Goal: Information Seeking & Learning: Find specific fact

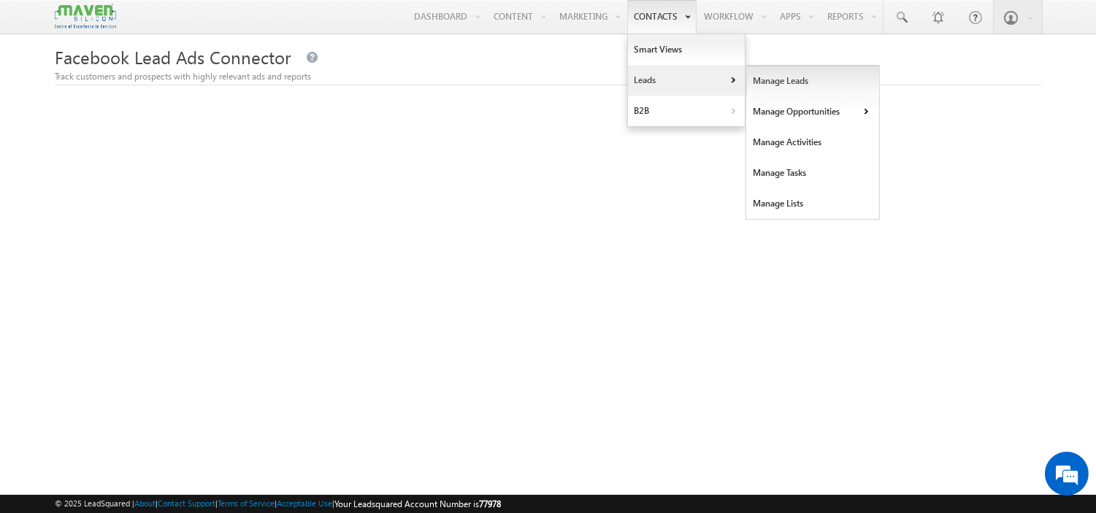
click at [813, 85] on link "Manage Leads" at bounding box center [813, 81] width 134 height 31
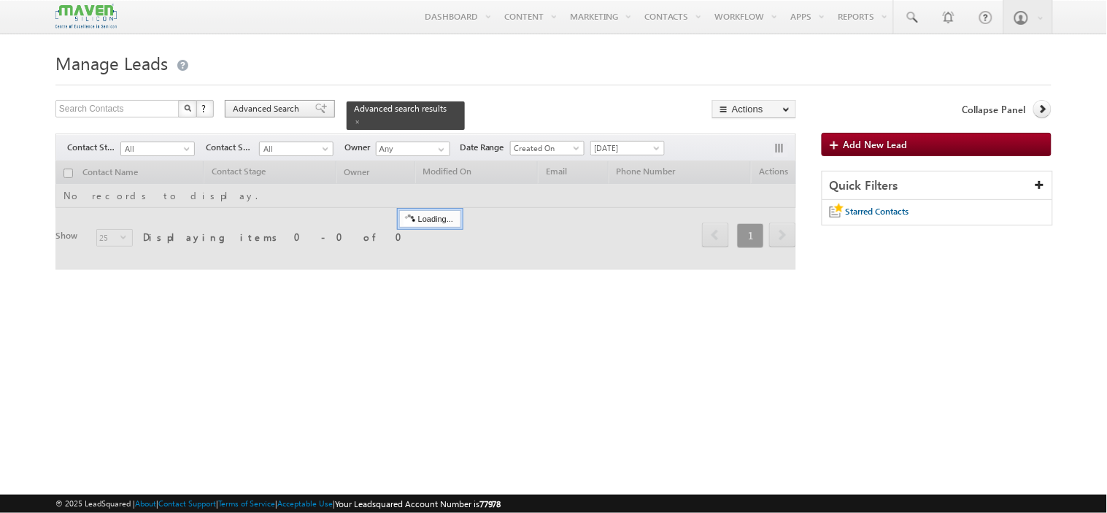
click at [269, 110] on span "Advanced Search" at bounding box center [268, 108] width 71 height 13
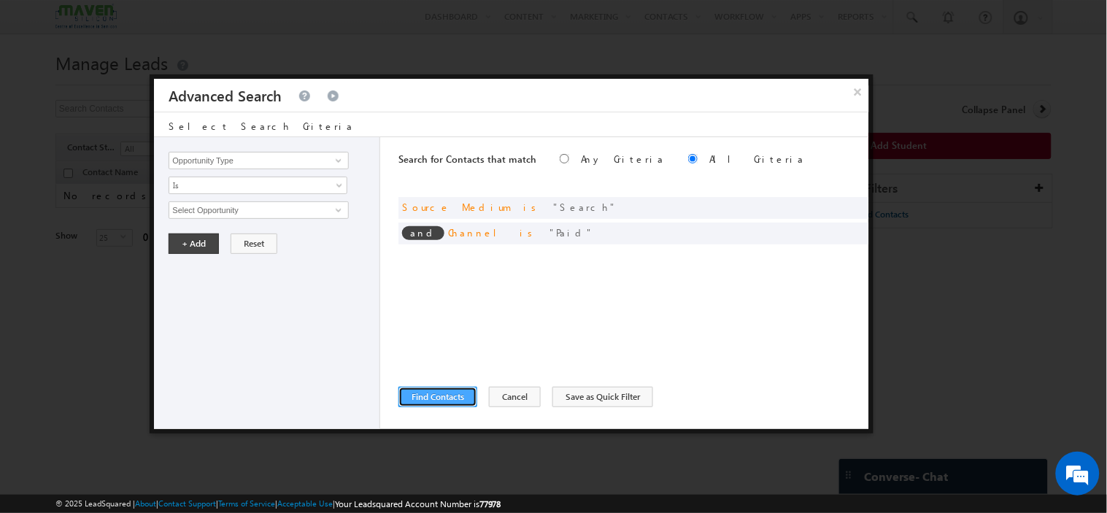
click at [436, 391] on button "Find Contacts" at bounding box center [438, 397] width 79 height 20
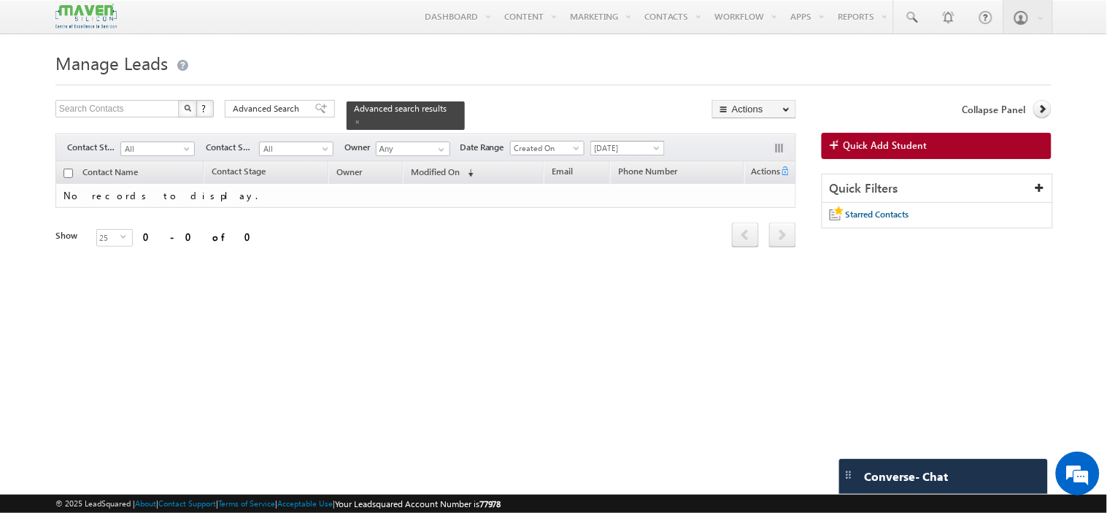
click at [650, 146] on span "[DATE]" at bounding box center [625, 148] width 69 height 13
click at [632, 172] on link "Custom" at bounding box center [631, 171] width 74 height 13
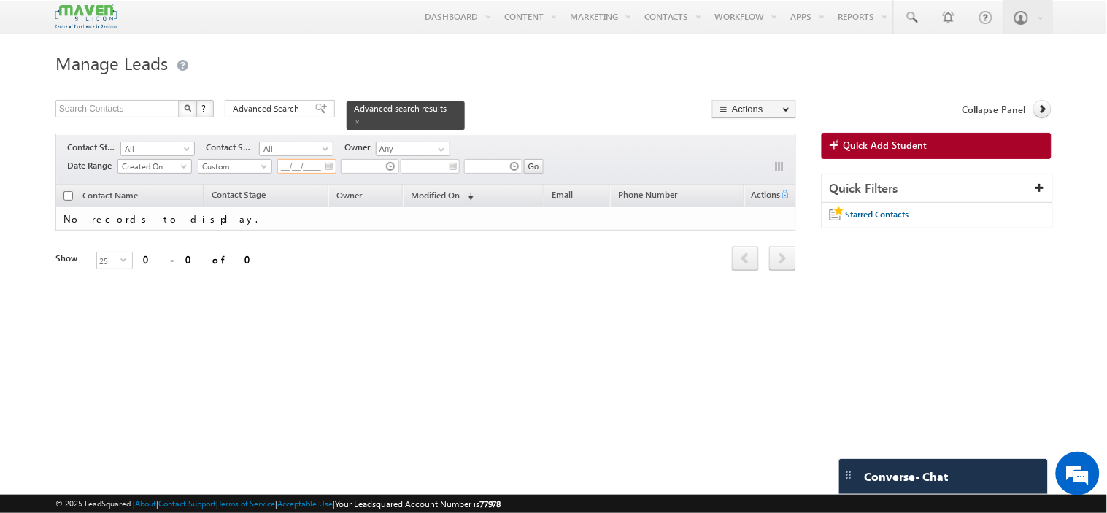
click at [326, 162] on input "__/__/____" at bounding box center [306, 166] width 59 height 15
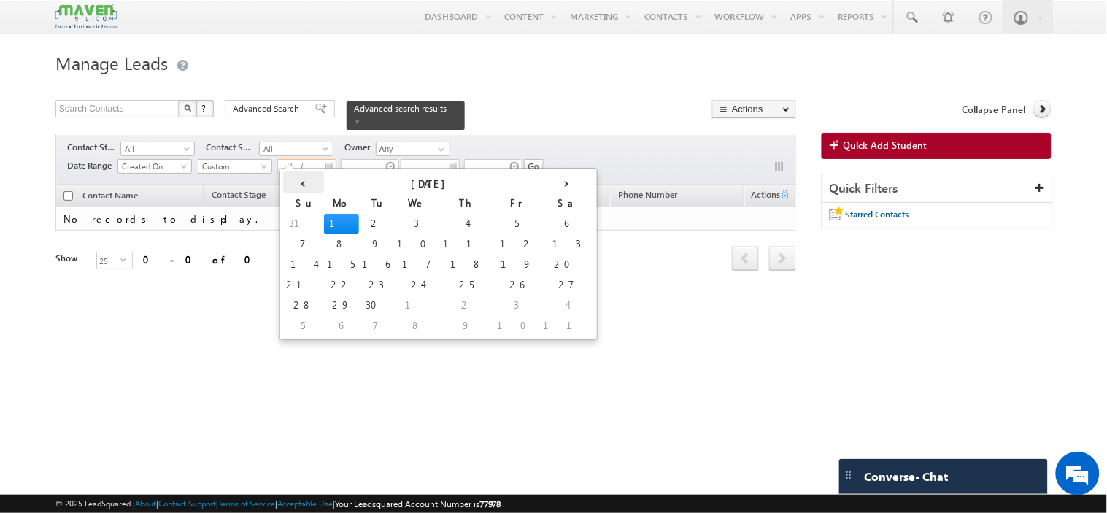
click at [299, 185] on th "‹" at bounding box center [303, 183] width 41 height 22
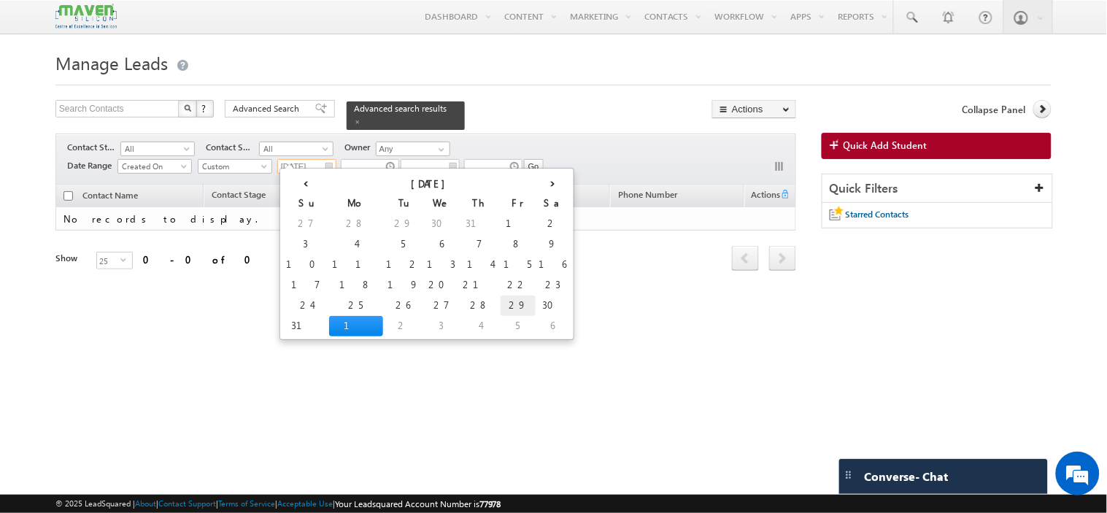
click at [501, 305] on td "29" at bounding box center [518, 306] width 35 height 20
type input "29/08/2025"
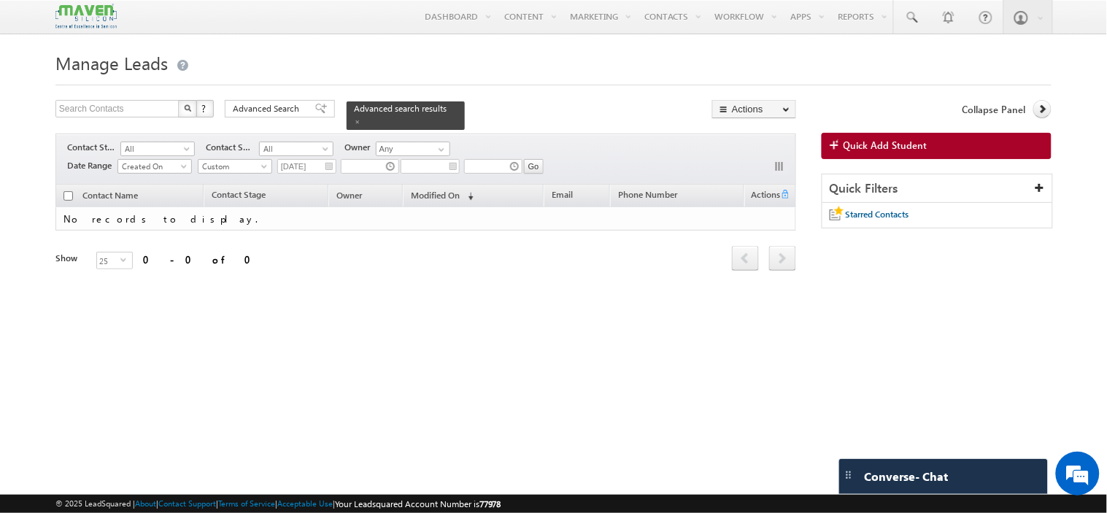
click at [458, 158] on div "Go 29/08/2025 All Time Custom Yesterday Today Last Week This Week Last Month Th…" at bounding box center [371, 169] width 346 height 22
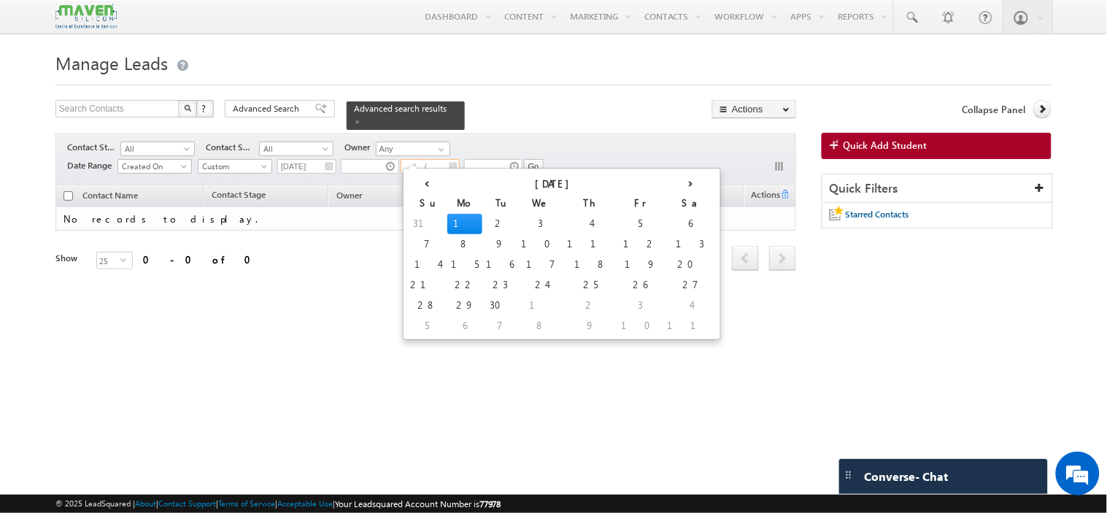
click at [454, 159] on input "__/__/____" at bounding box center [430, 166] width 59 height 15
click at [448, 223] on td "1" at bounding box center [465, 224] width 35 height 20
type input "01/09/2025"
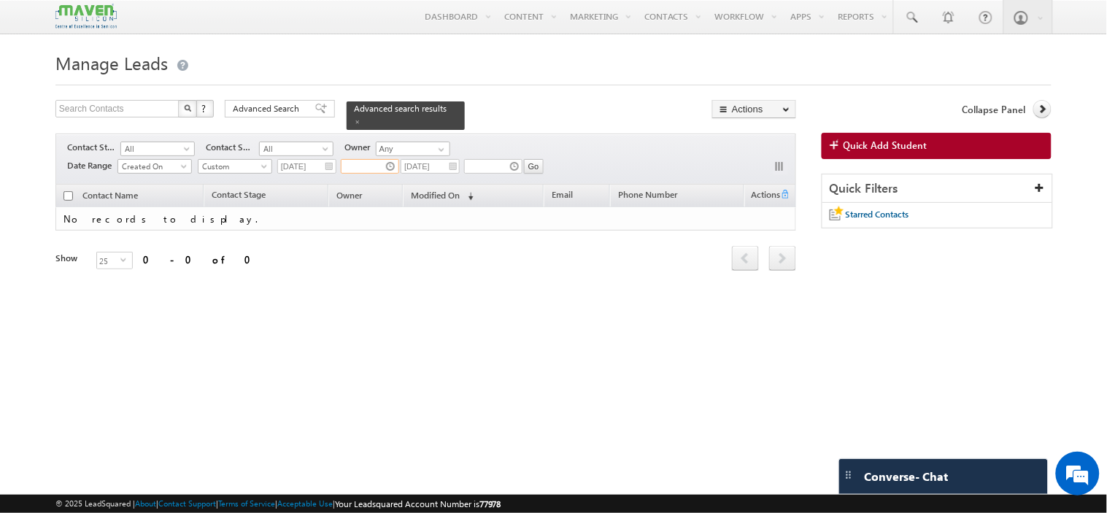
click at [391, 159] on input "text" at bounding box center [370, 166] width 58 height 15
type input "05:49 AM"
click at [518, 159] on input "text" at bounding box center [493, 166] width 58 height 15
type input "11:49 PM"
click at [538, 161] on input "Go" at bounding box center [534, 166] width 20 height 15
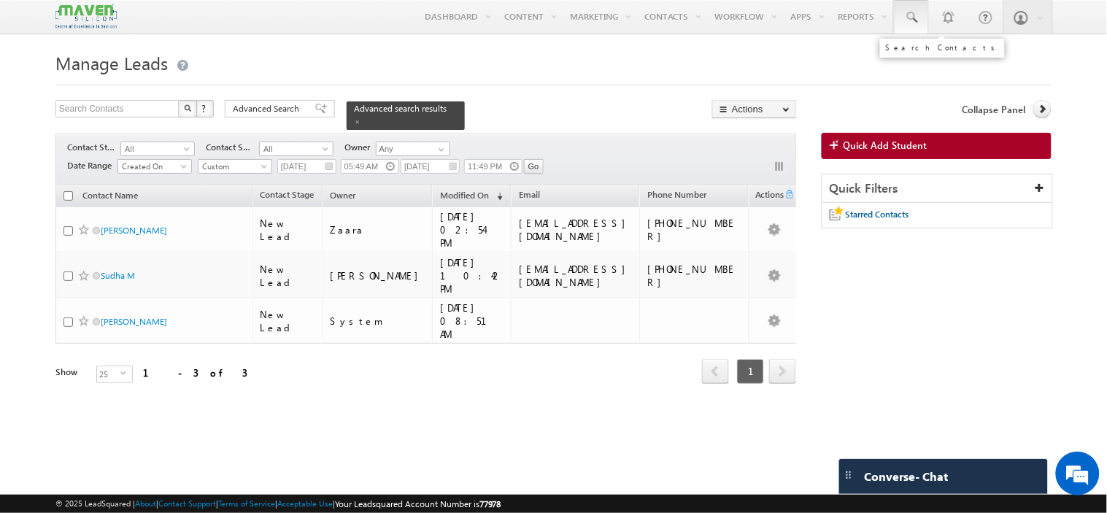
click at [905, 17] on span at bounding box center [911, 17] width 15 height 15
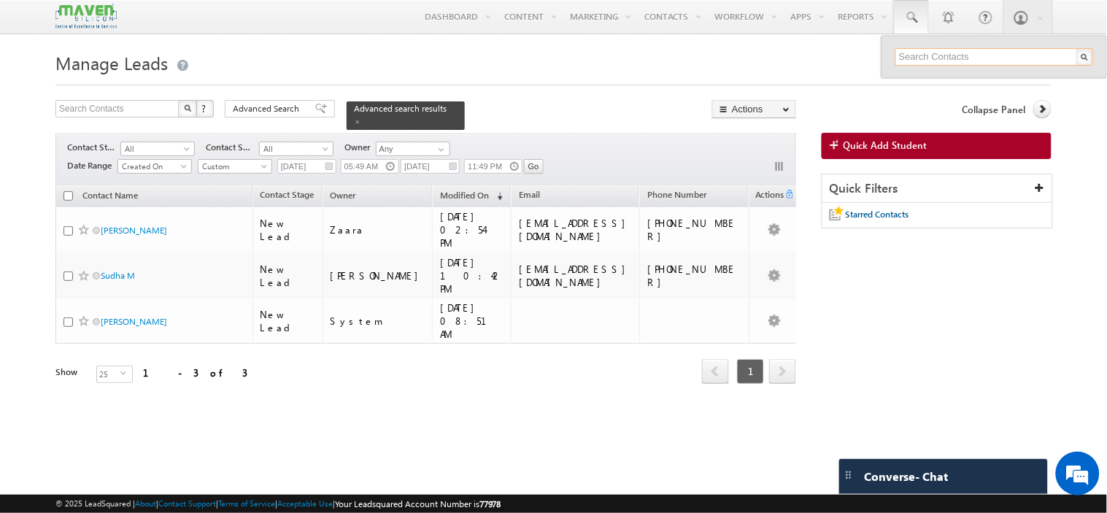
paste input "ujjwaludit18@gmail.com"
click at [968, 54] on input "ujjwaludit18@gmail.com" at bounding box center [995, 57] width 198 height 18
paste input "8431396649"
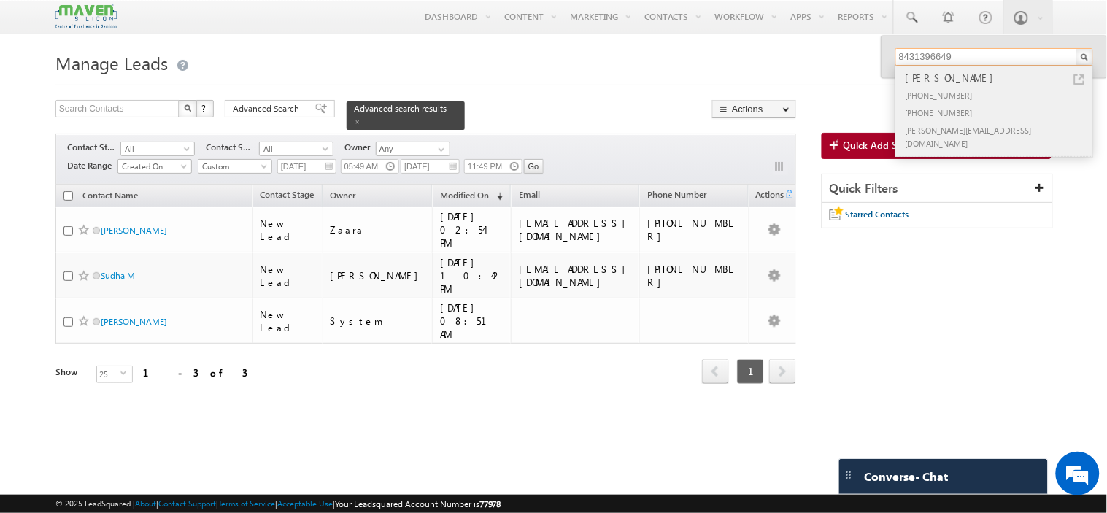
type input "8431396649"
click at [962, 98] on div "+91-8431396649" at bounding box center [1001, 95] width 196 height 18
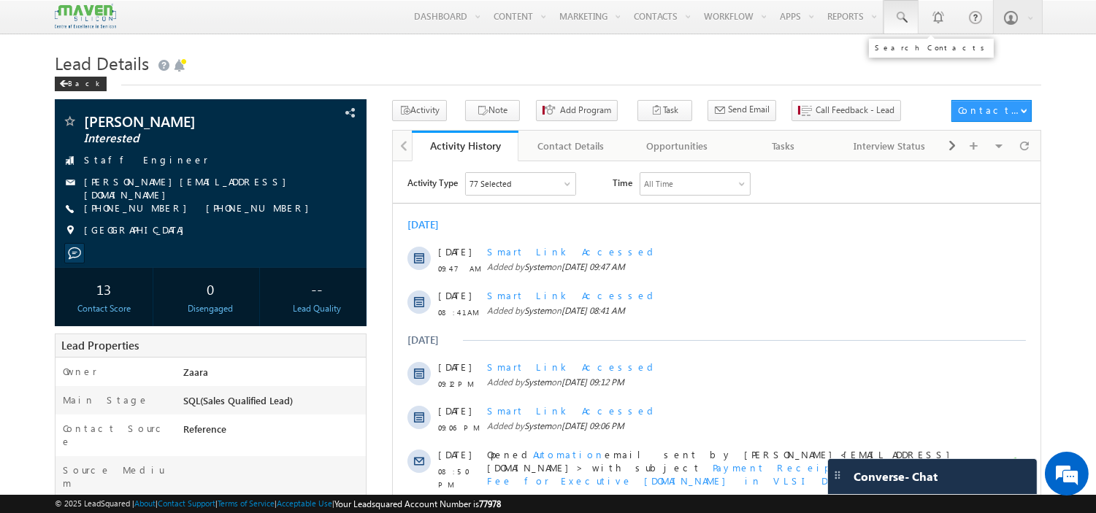
click at [898, 18] on span at bounding box center [901, 17] width 15 height 15
paste input "[EMAIL_ADDRESS][DOMAIN_NAME]"
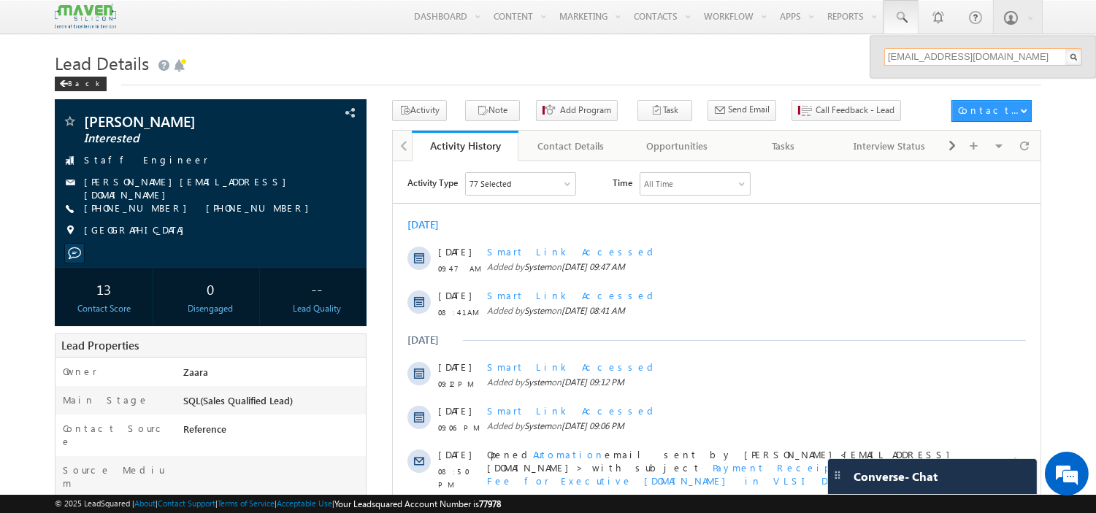
click at [942, 58] on input "[EMAIL_ADDRESS][DOMAIN_NAME]" at bounding box center [983, 57] width 198 height 18
paste input "9004912338"
click at [944, 57] on input "9004912338" at bounding box center [983, 57] width 198 height 18
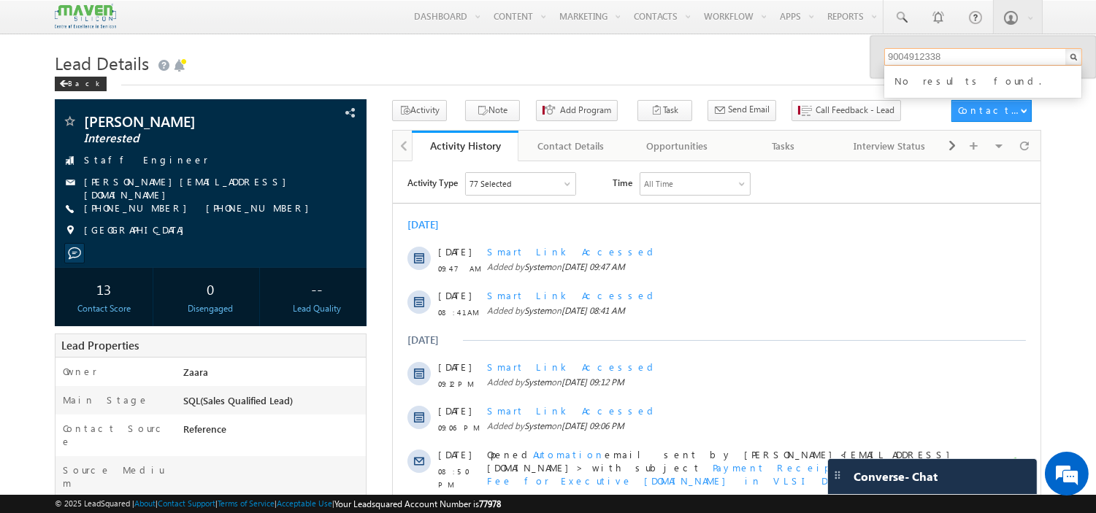
click at [944, 57] on input "9004912338" at bounding box center [983, 57] width 198 height 18
paste input "[EMAIL_ADDRESS][DOMAIN_NAME]"
click at [966, 56] on input "[EMAIL_ADDRESS][DOMAIN_NAME]" at bounding box center [983, 57] width 198 height 18
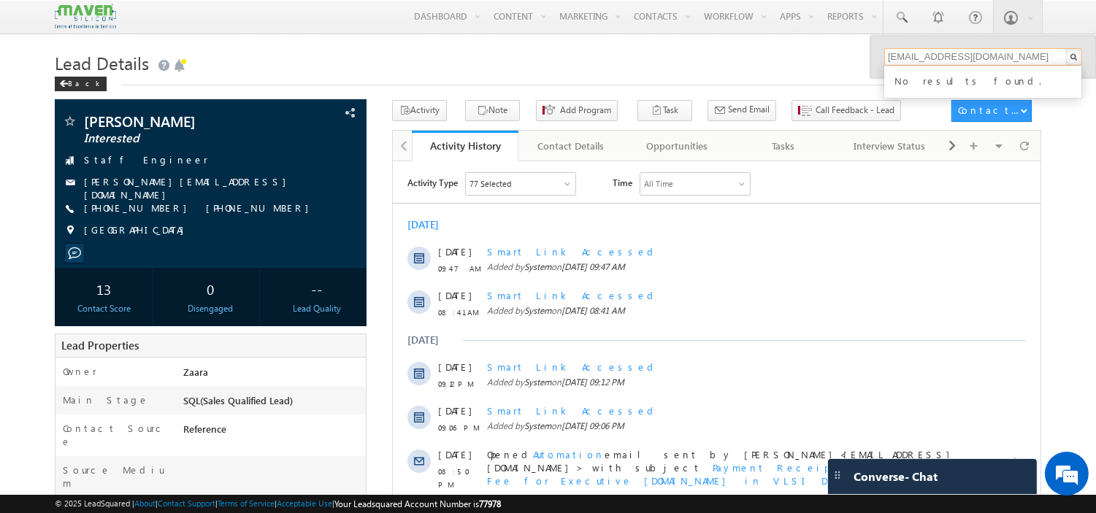
paste input "shivaraikoti4"
click at [988, 52] on input "[EMAIL_ADDRESS][DOMAIN_NAME]" at bounding box center [983, 57] width 198 height 18
paste input "reshmas.regal"
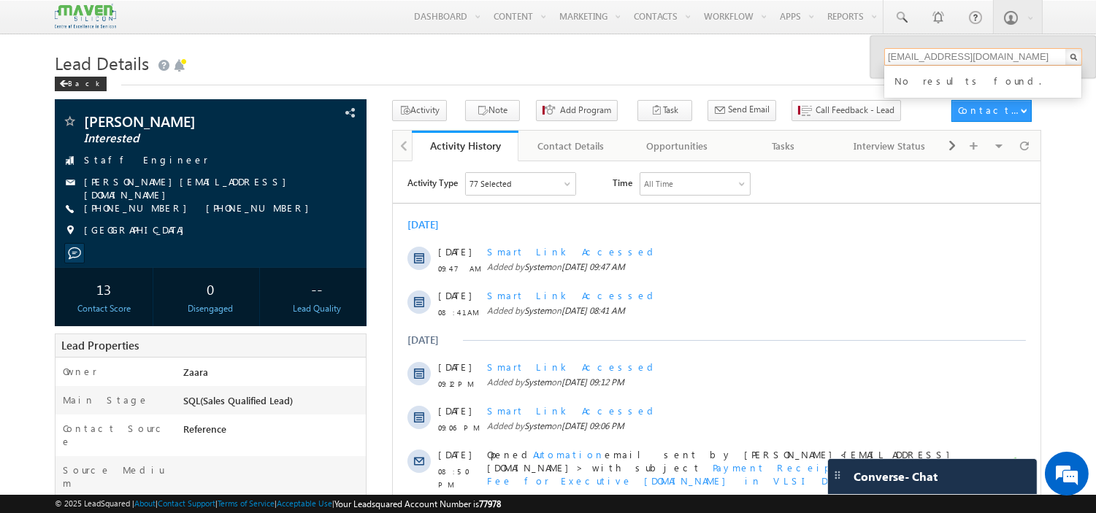
click at [953, 61] on input "[EMAIL_ADDRESS][DOMAIN_NAME]" at bounding box center [983, 57] width 198 height 18
paste input "tanuja290801"
click at [956, 60] on input "[EMAIL_ADDRESS][DOMAIN_NAME]" at bounding box center [983, 57] width 198 height 18
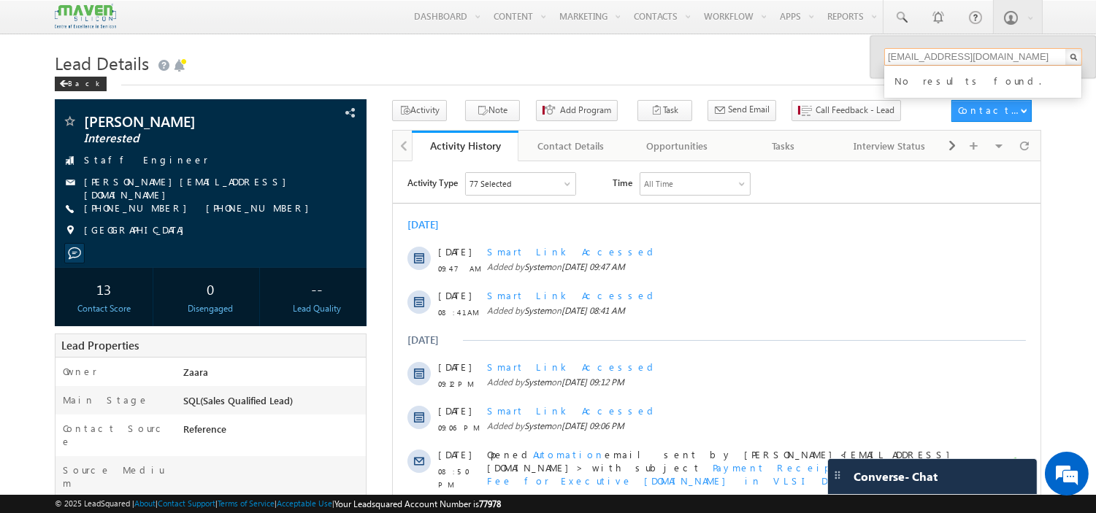
click at [956, 60] on input "[EMAIL_ADDRESS][DOMAIN_NAME]" at bounding box center [983, 57] width 198 height 18
paste input "6380550725"
click at [968, 56] on input "6380550725" at bounding box center [983, 57] width 198 height 18
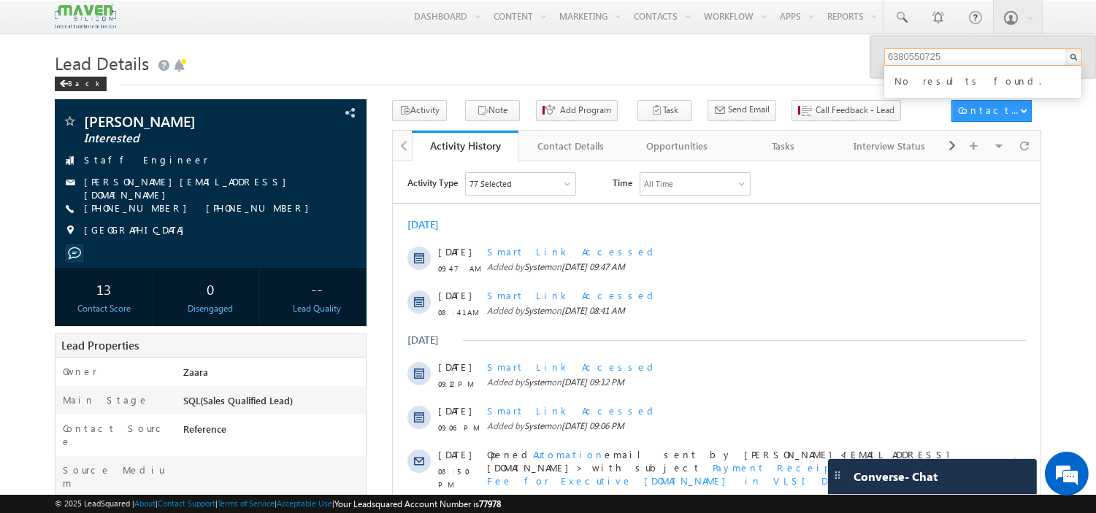
paste input "9087216722"
click at [917, 70] on div "No results found." at bounding box center [989, 79] width 196 height 19
click at [915, 60] on input "9087216722" at bounding box center [983, 57] width 198 height 18
paste input "7899498273"
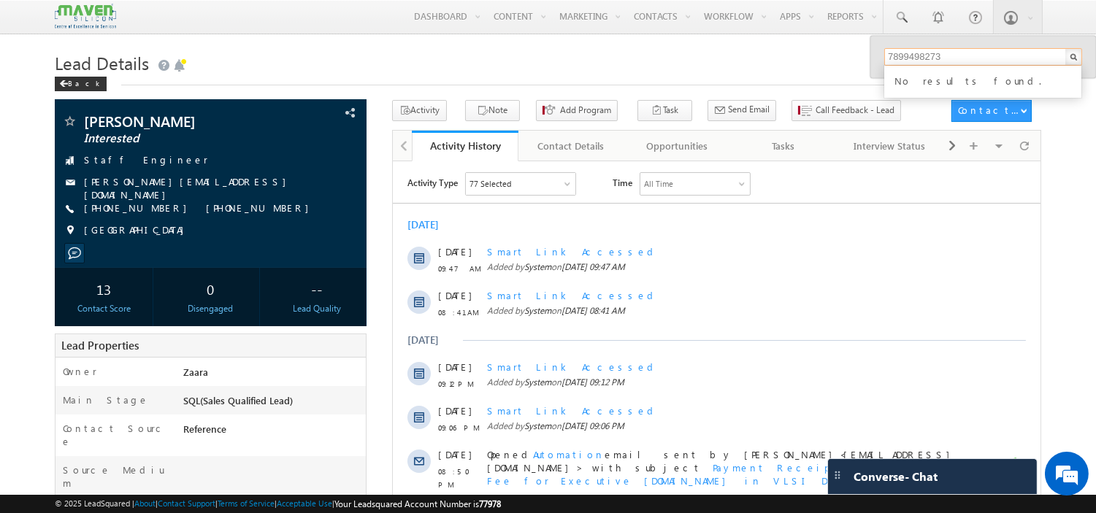
click at [937, 56] on input "7899498273" at bounding box center [983, 57] width 198 height 18
paste input "9629039474"
click at [942, 49] on input "9629039474" at bounding box center [983, 57] width 198 height 18
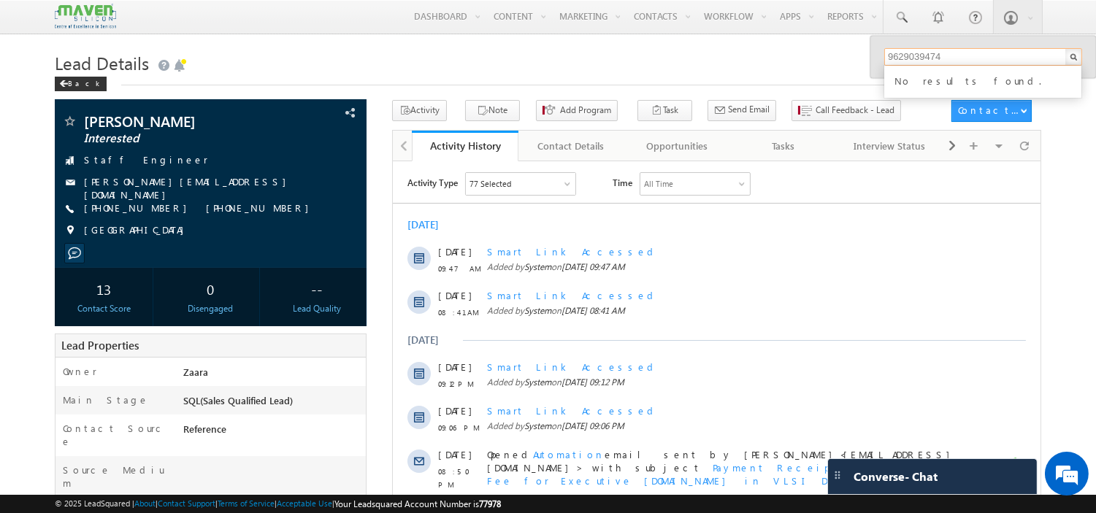
paste input "004912338"
type input "9004912338"
click at [803, 64] on h1 "Lead Details" at bounding box center [548, 61] width 986 height 28
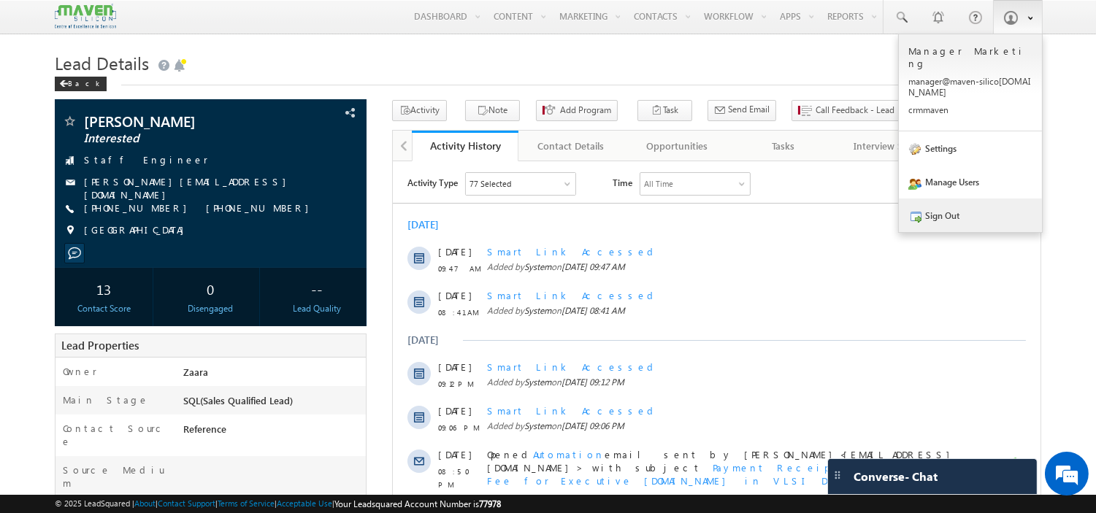
click at [951, 199] on link "Sign Out" at bounding box center [970, 216] width 143 height 34
